Goal: Task Accomplishment & Management: Use online tool/utility

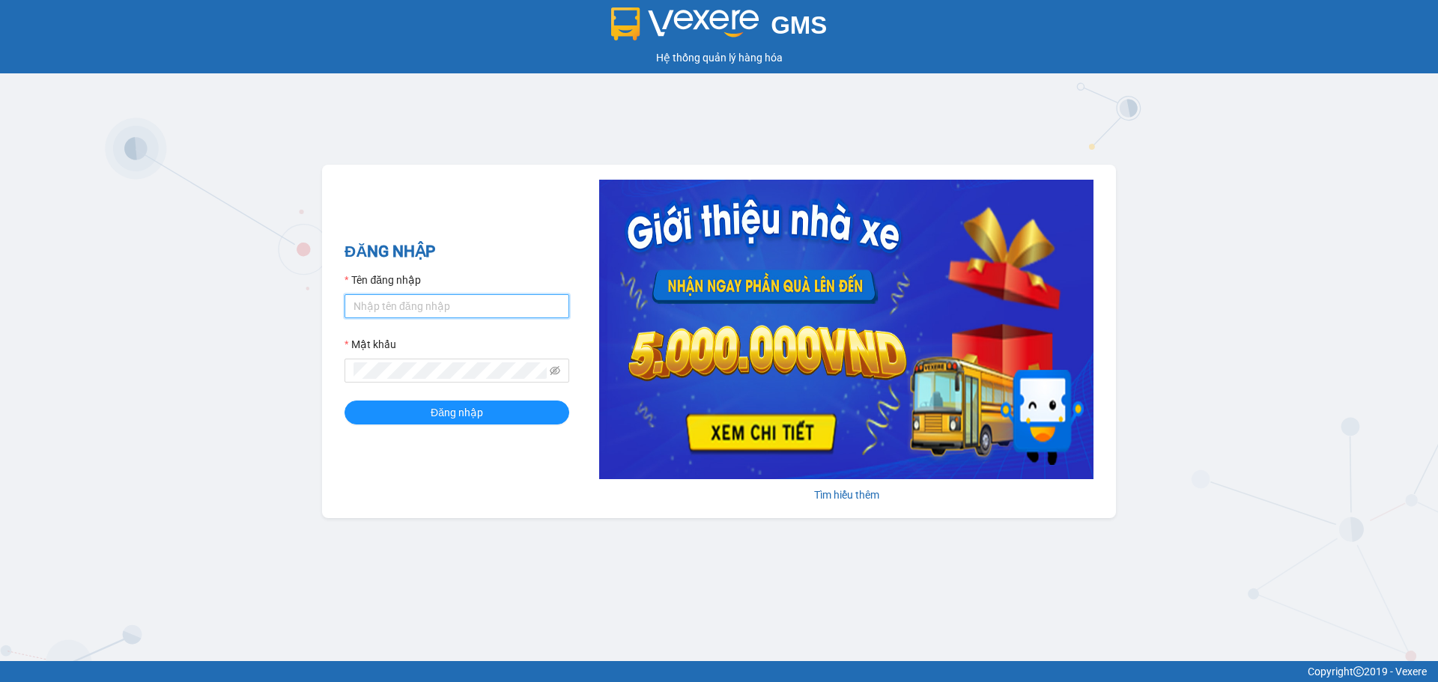
click at [469, 309] on input "Tên đăng nhập" at bounding box center [457, 306] width 225 height 24
type input "0108461831"
click at [436, 297] on input "Tên đăng nhập" at bounding box center [457, 306] width 225 height 24
type input "minhquy.thoidai"
click at [555, 365] on icon "eye-invisible" at bounding box center [555, 370] width 10 height 10
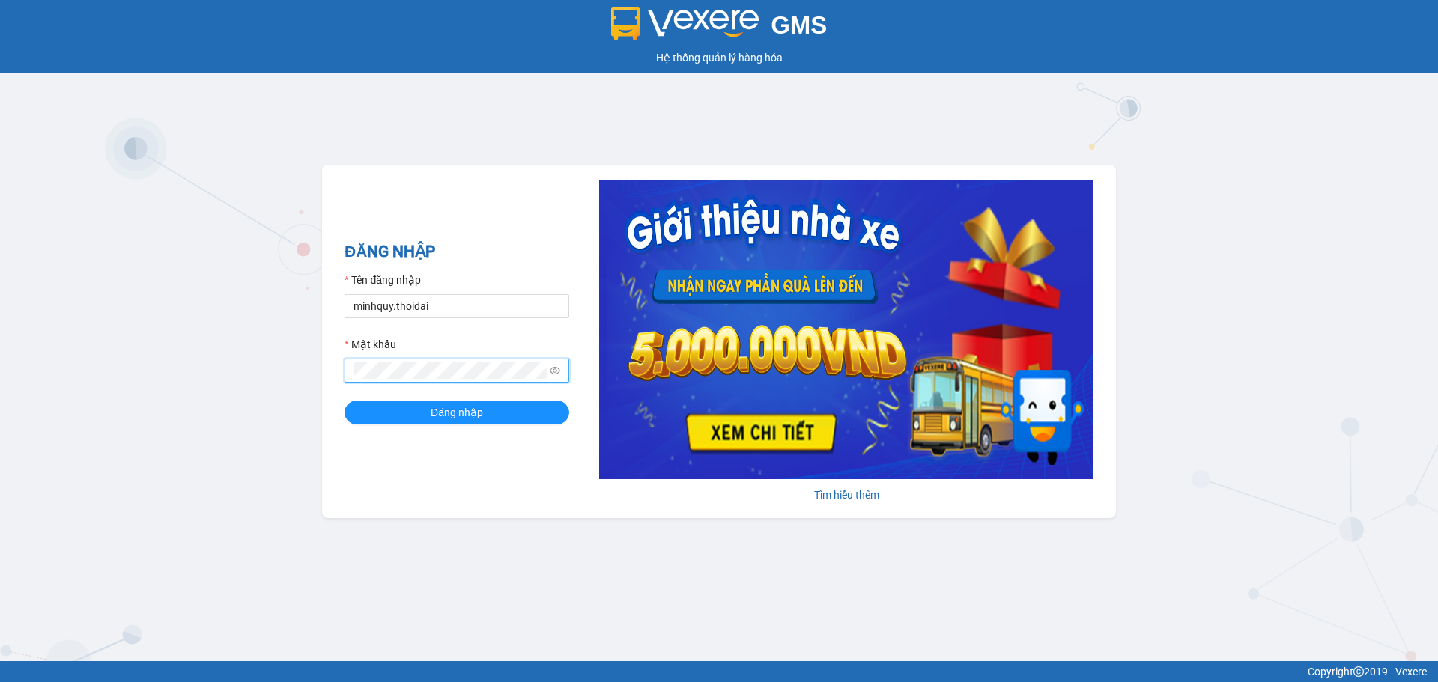
click at [315, 373] on div "GMS Hệ thống quản lý hàng hóa ĐĂNG NHẬP Tên đăng nhập minhquy.thoidai Mật khẩu …" at bounding box center [719, 330] width 1438 height 661
click at [486, 410] on button "Đăng nhập" at bounding box center [457, 413] width 225 height 24
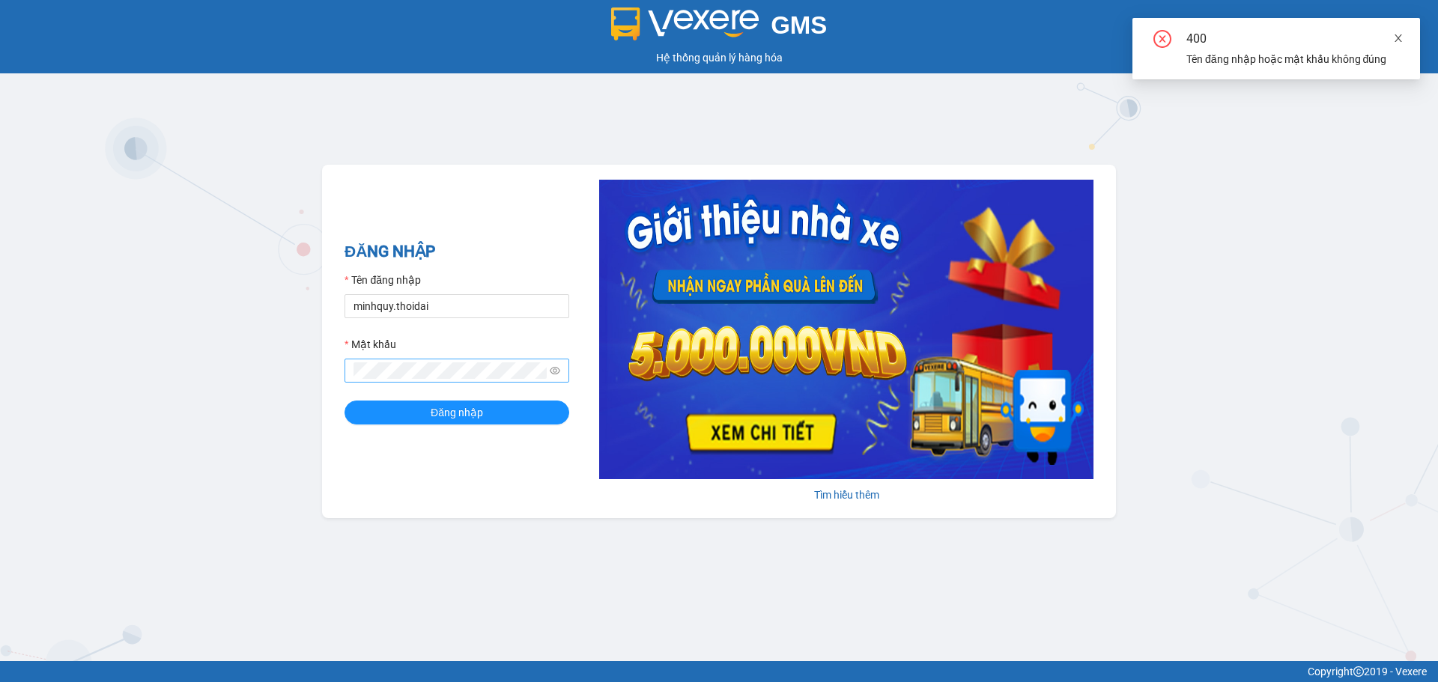
click at [1395, 37] on icon "close" at bounding box center [1398, 38] width 10 height 10
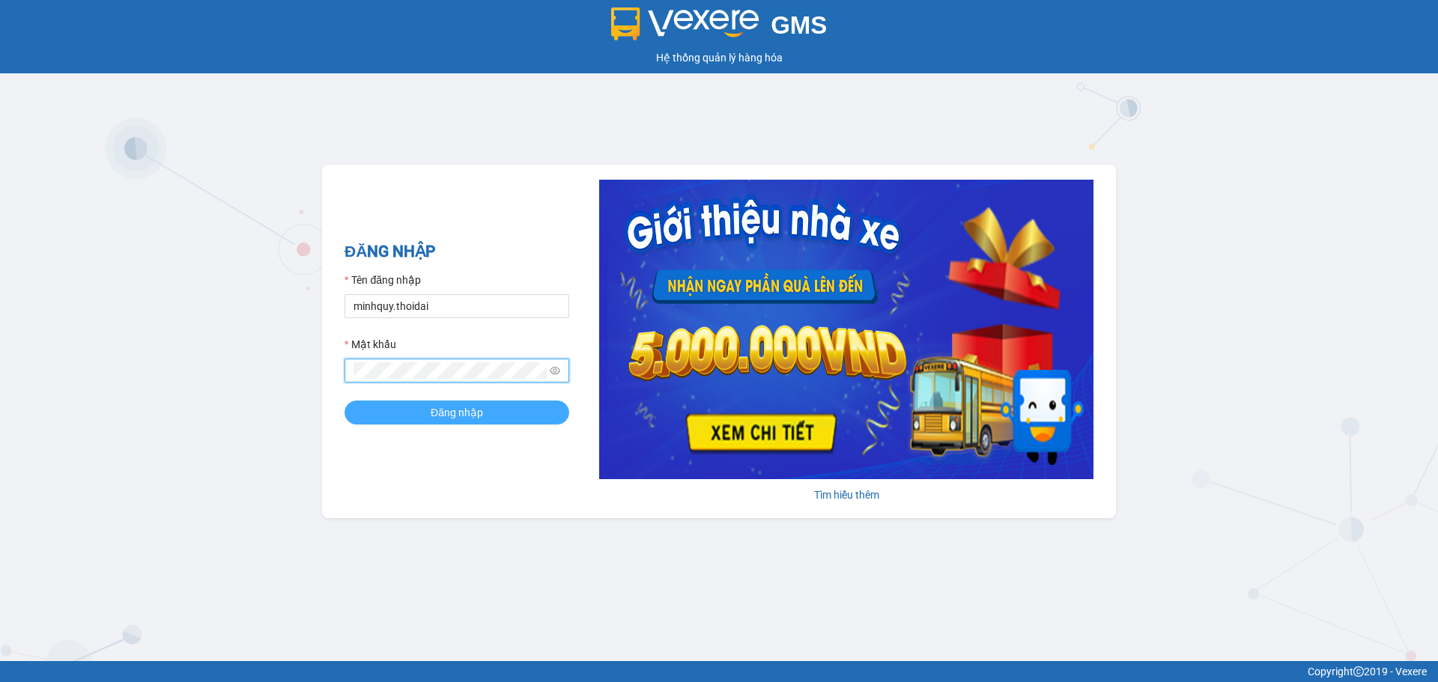
click at [431, 416] on span "Đăng nhập" at bounding box center [457, 412] width 52 height 16
click at [345, 401] on button "Đăng nhập" at bounding box center [457, 413] width 225 height 24
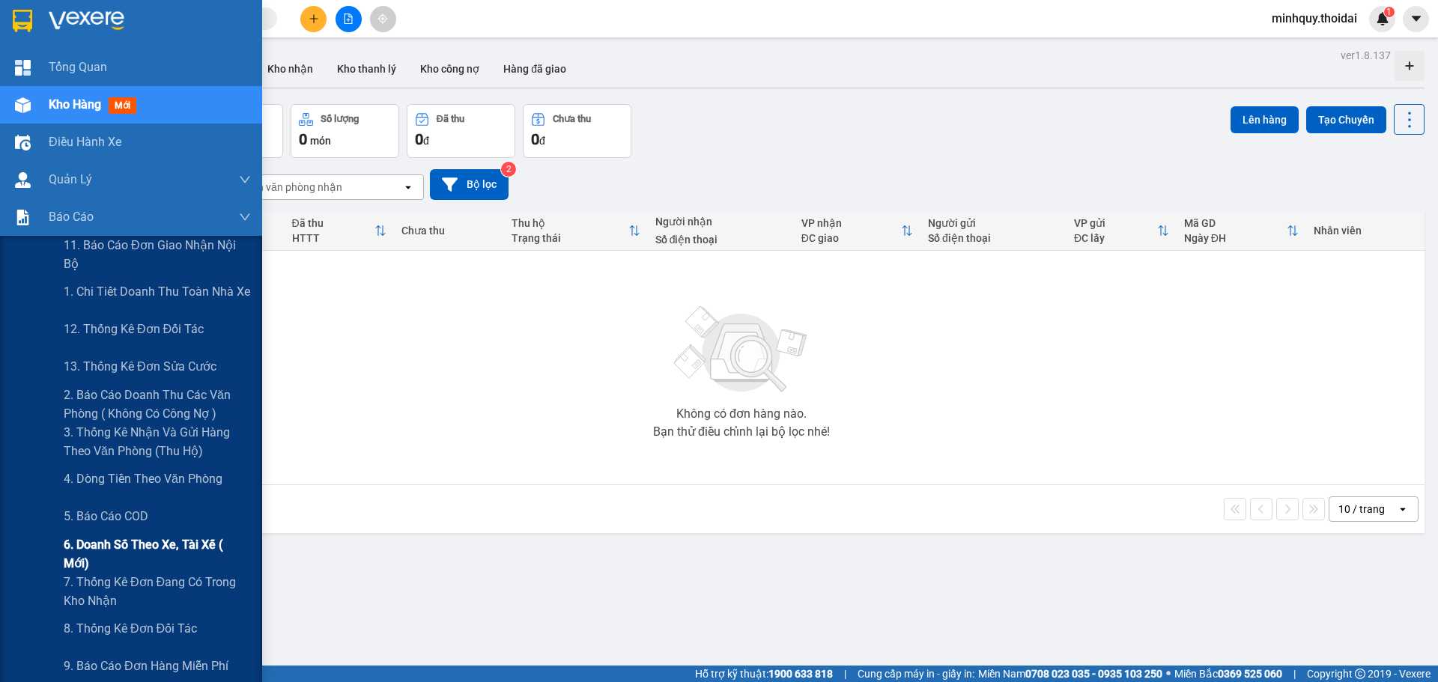
click at [172, 546] on span "6. Doanh số theo xe, tài xế ( mới)" at bounding box center [157, 553] width 187 height 37
